Goal: Information Seeking & Learning: Learn about a topic

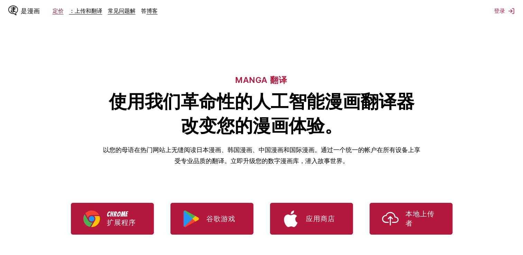
click at [61, 14] on link "定价" at bounding box center [58, 10] width 11 height 7
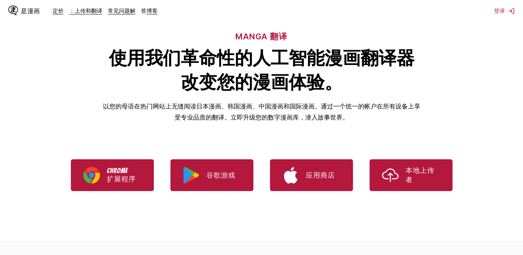
scroll to position [69, 0]
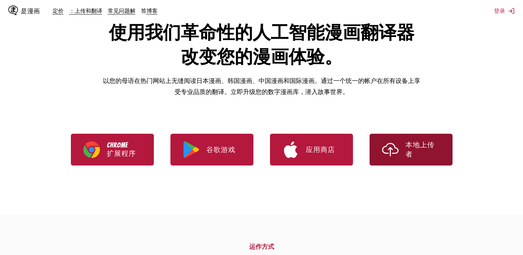
click at [402, 145] on link "本地上传者" at bounding box center [411, 150] width 83 height 32
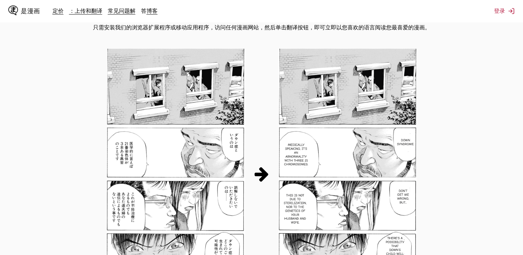
scroll to position [415, 0]
